Goal: Transaction & Acquisition: Obtain resource

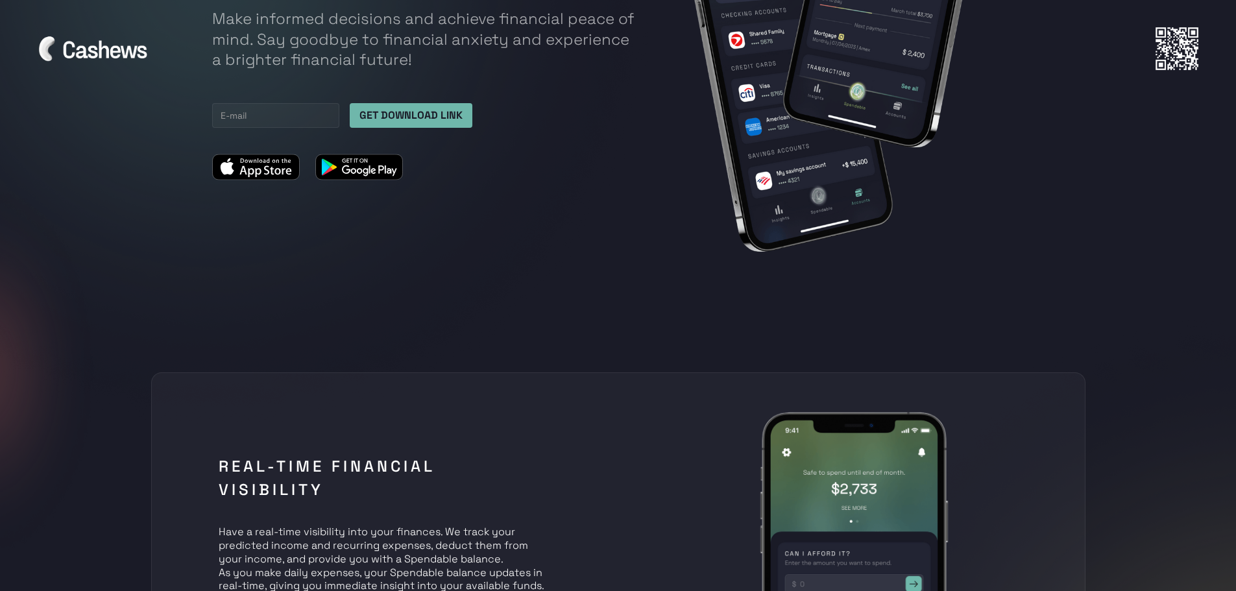
scroll to position [584, 0]
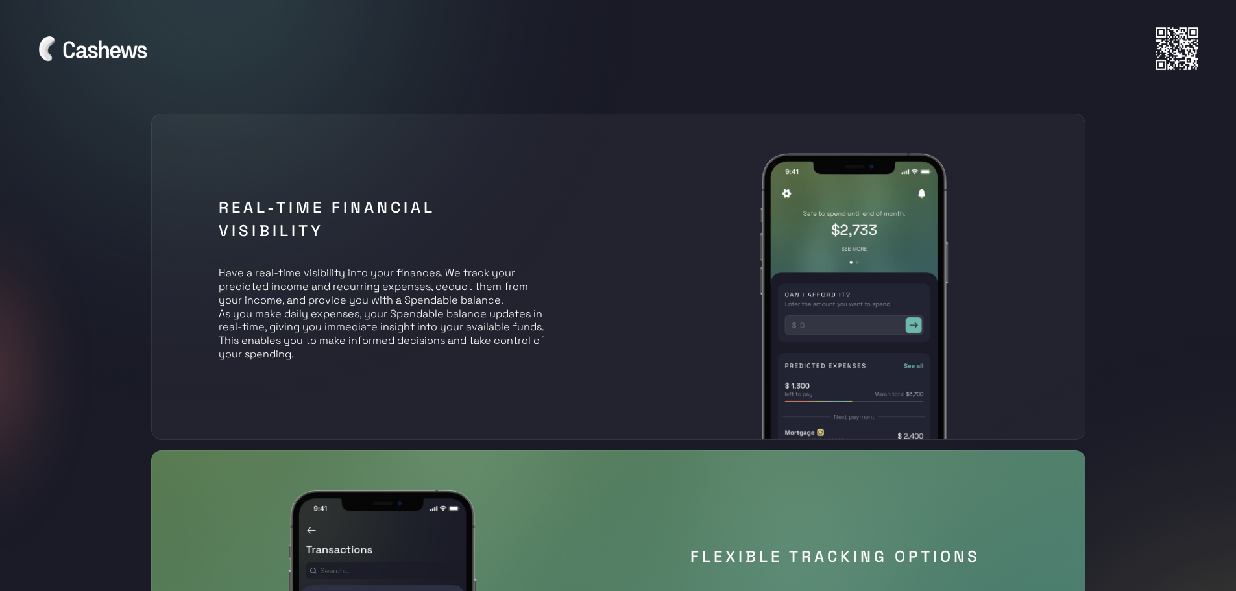
drag, startPoint x: 346, startPoint y: 350, endPoint x: 353, endPoint y: 354, distance: 7.6
click at [353, 354] on p "Have a real-time visibility into your finances. We track your predicted income …" at bounding box center [382, 307] width 327 height 108
click at [353, 355] on p "Have a real-time visibility into your finances. We track your predicted income …" at bounding box center [382, 307] width 327 height 108
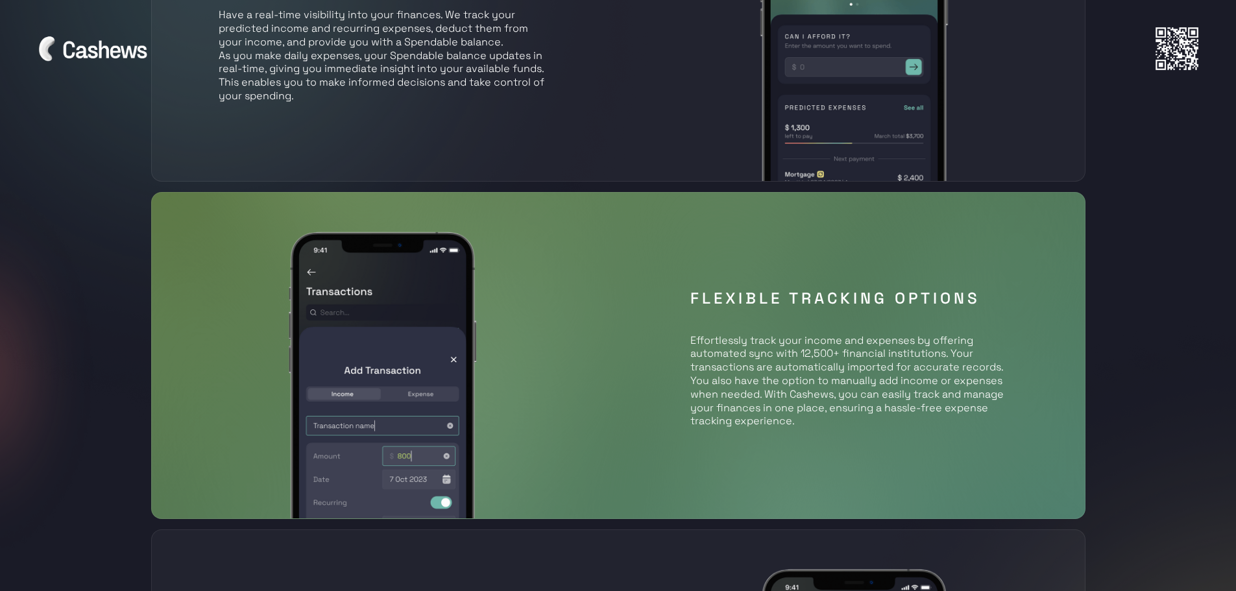
scroll to position [843, 0]
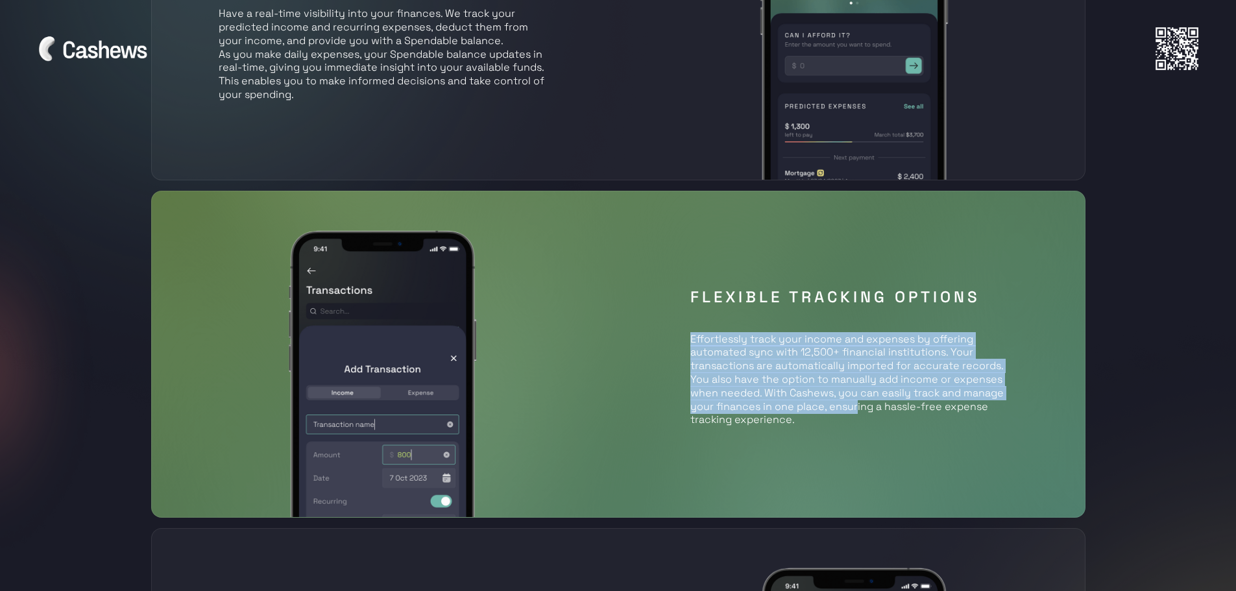
drag, startPoint x: 682, startPoint y: 343, endPoint x: 859, endPoint y: 404, distance: 187.3
click at [856, 403] on div "Flexible Tracking Options Effortlessly track your income and expenses by offeri…" at bounding box center [618, 354] width 934 height 326
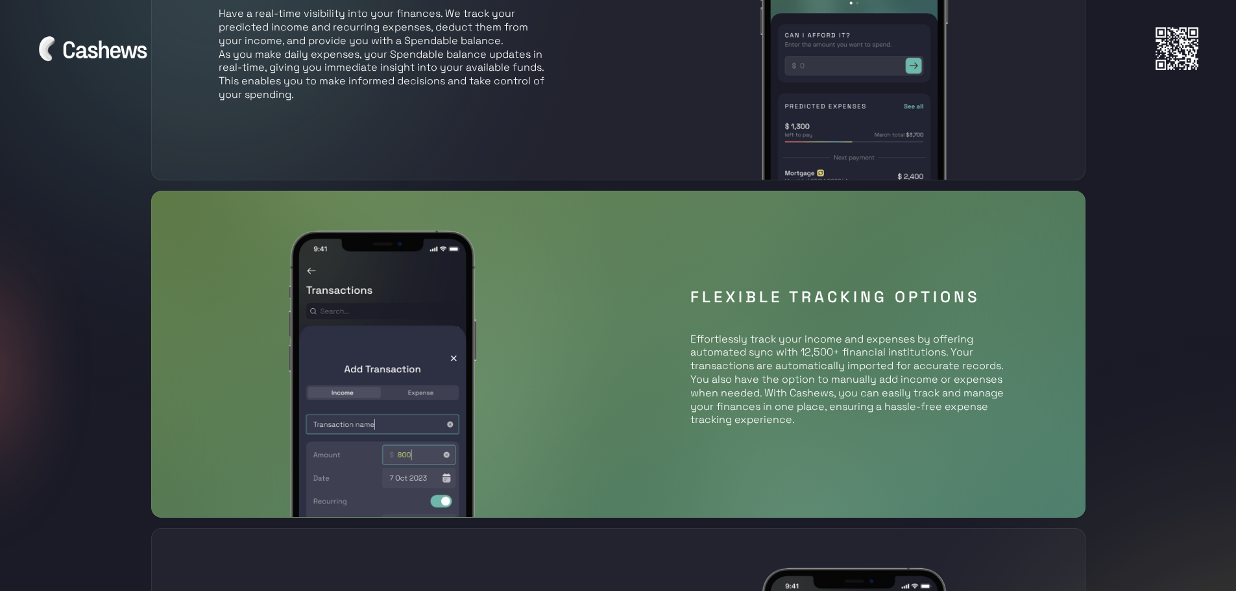
click at [861, 406] on p "Effortlessly track your income and expenses by offering automated sync with 12,…" at bounding box center [853, 373] width 327 height 108
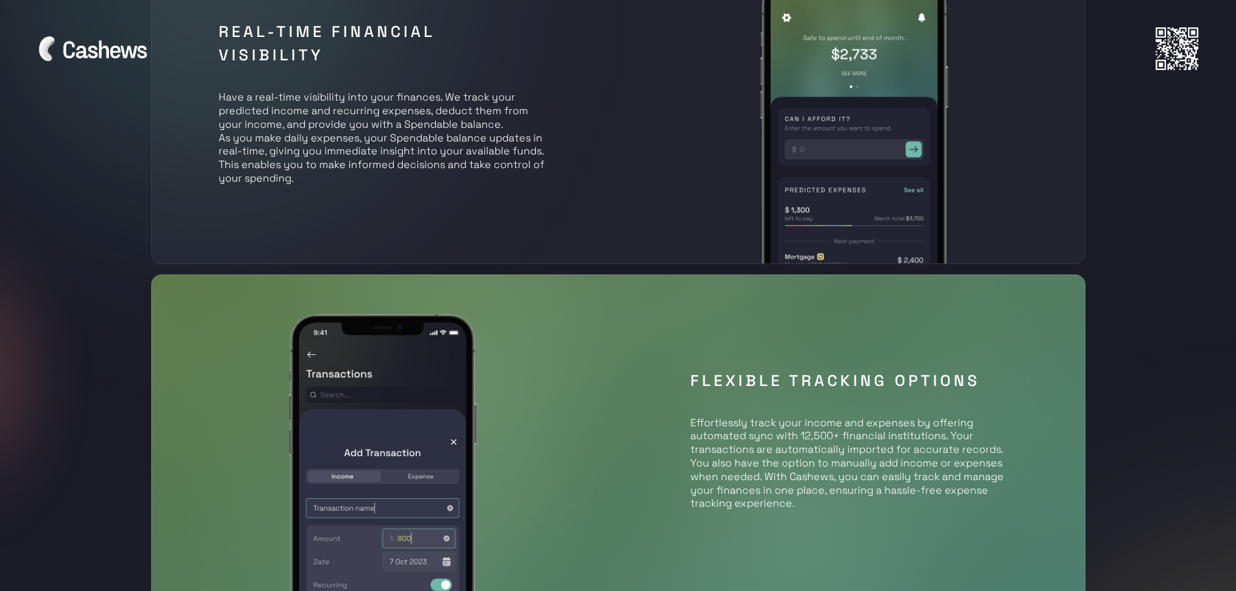
scroll to position [0, 0]
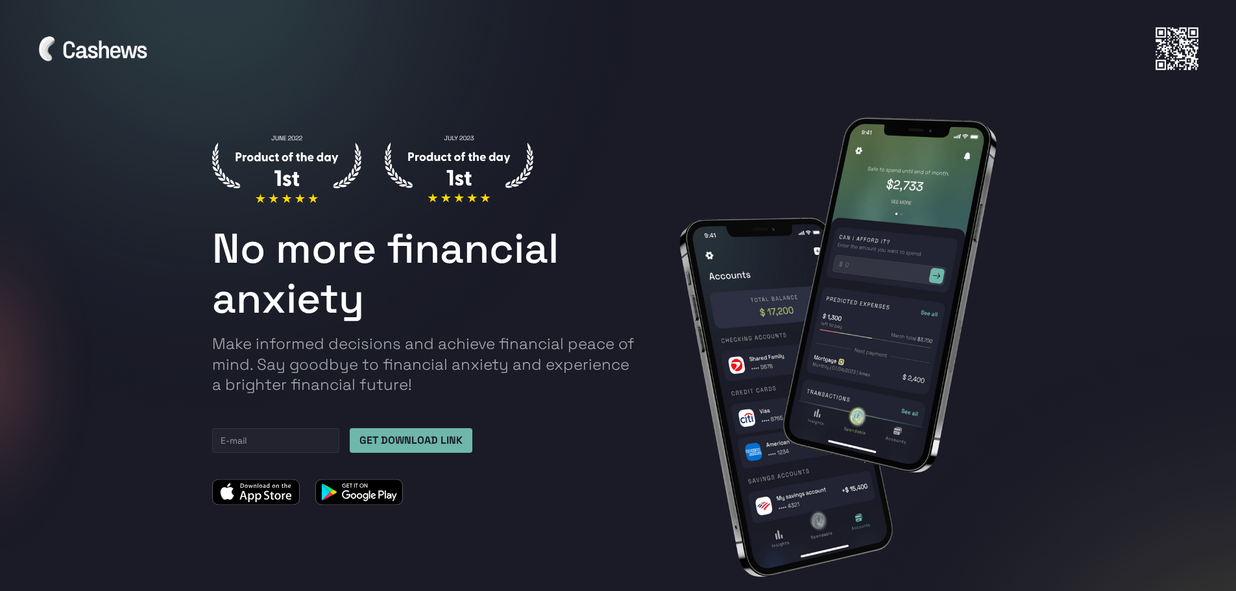
drag, startPoint x: 733, startPoint y: 483, endPoint x: 779, endPoint y: 172, distance: 314.3
click at [291, 441] on input "Email Form TOP" at bounding box center [275, 440] width 127 height 25
type input "[EMAIL_ADDRESS][DOMAIN_NAME]"
click at [396, 441] on input "GET DOWNLOAD LINK" at bounding box center [411, 440] width 123 height 25
type input "Please wait..."
